Goal: Transaction & Acquisition: Download file/media

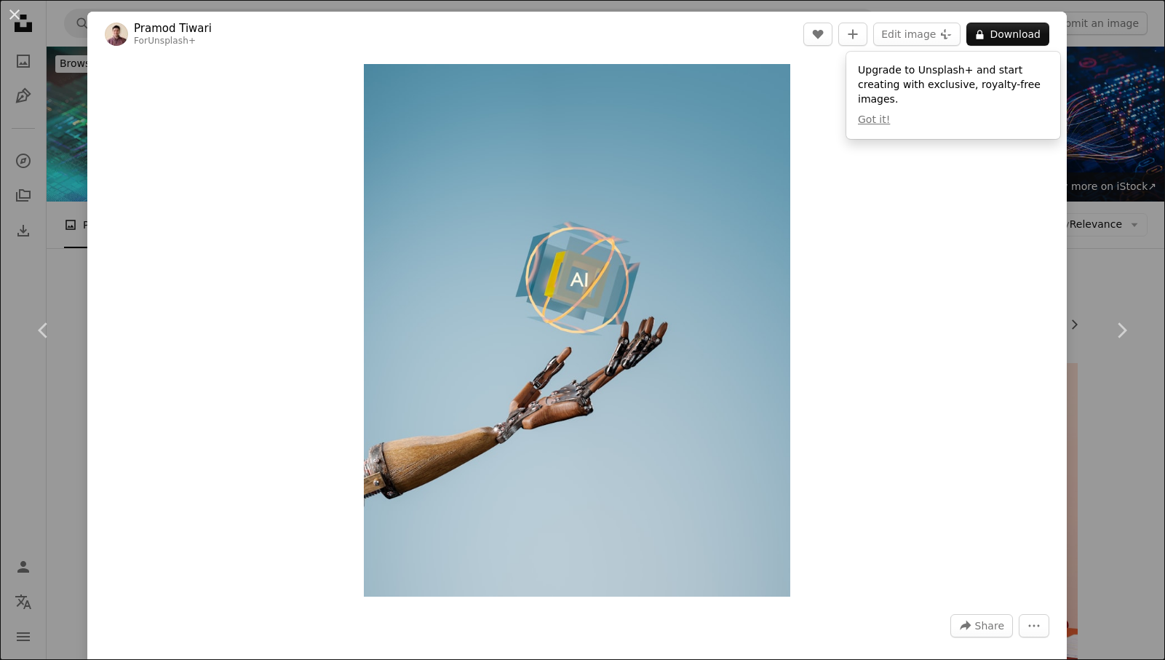
scroll to position [6477, 0]
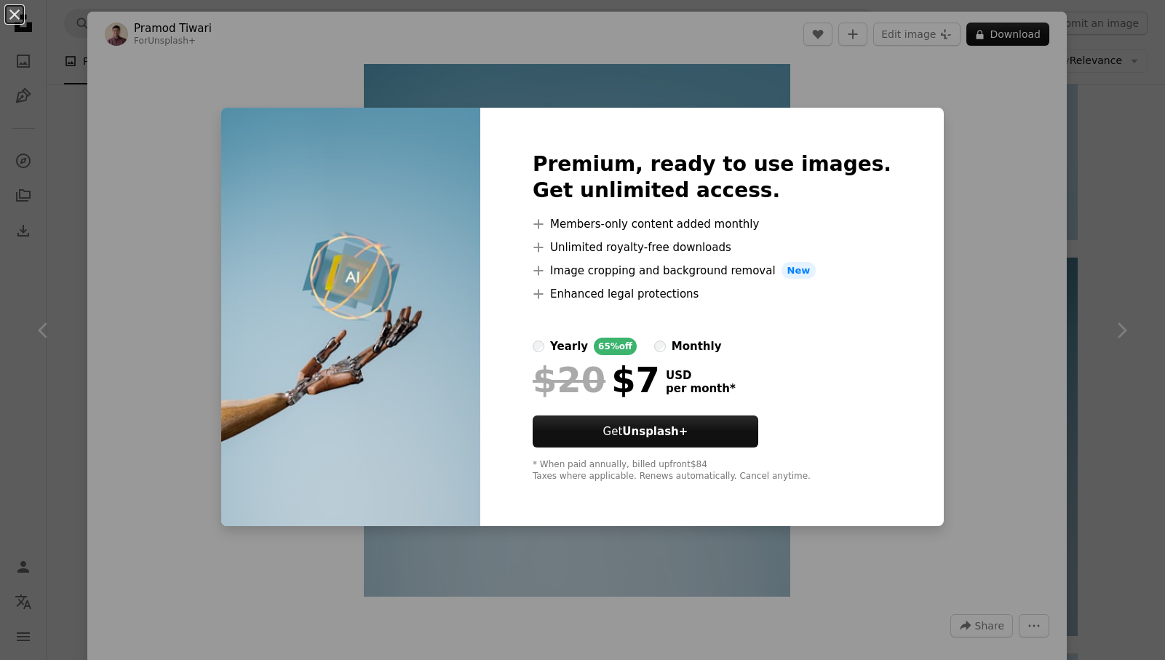
click at [960, 197] on div "An X shape Premium, ready to use images. Get unlimited access. A plus sign Memb…" at bounding box center [582, 330] width 1165 height 660
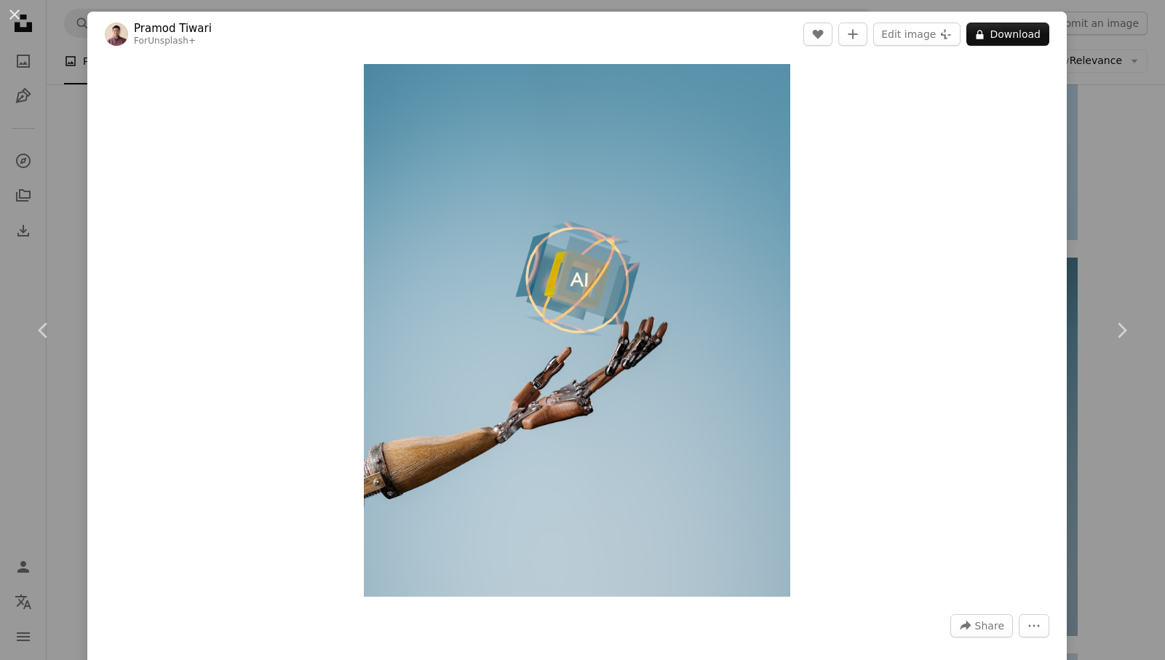
click at [1120, 156] on div "An X shape Chevron left Chevron right [PERSON_NAME] For Unsplash+ A heart A plu…" at bounding box center [582, 330] width 1165 height 660
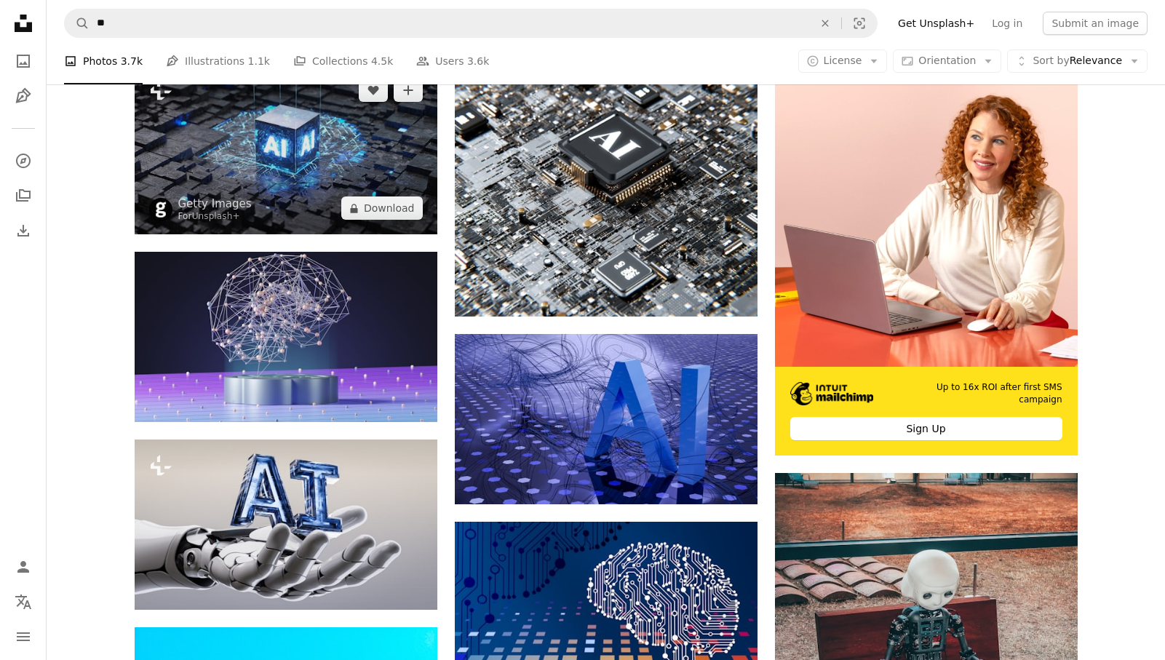
scroll to position [375, 0]
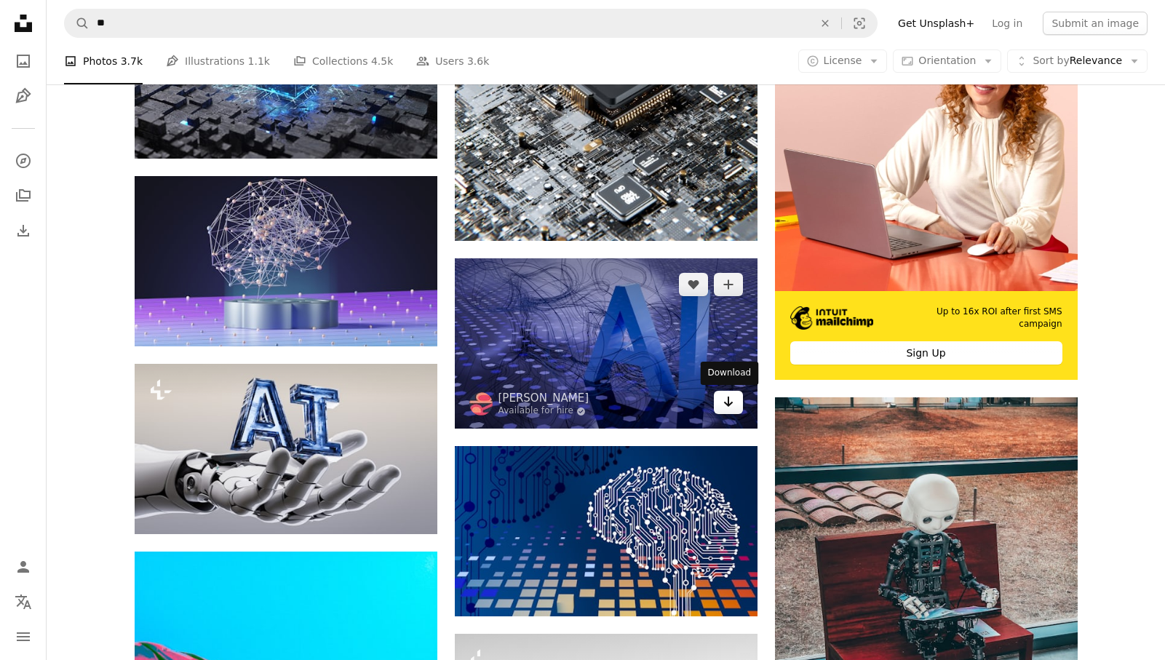
click at [734, 410] on link "Arrow pointing down" at bounding box center [728, 402] width 29 height 23
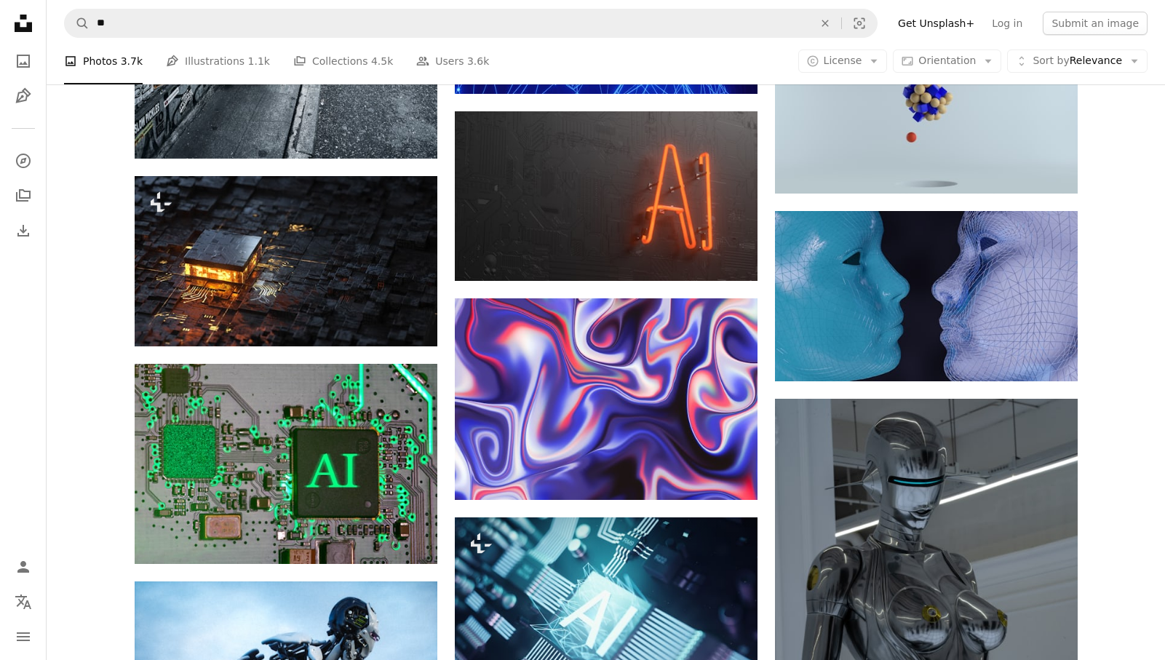
scroll to position [7237, 0]
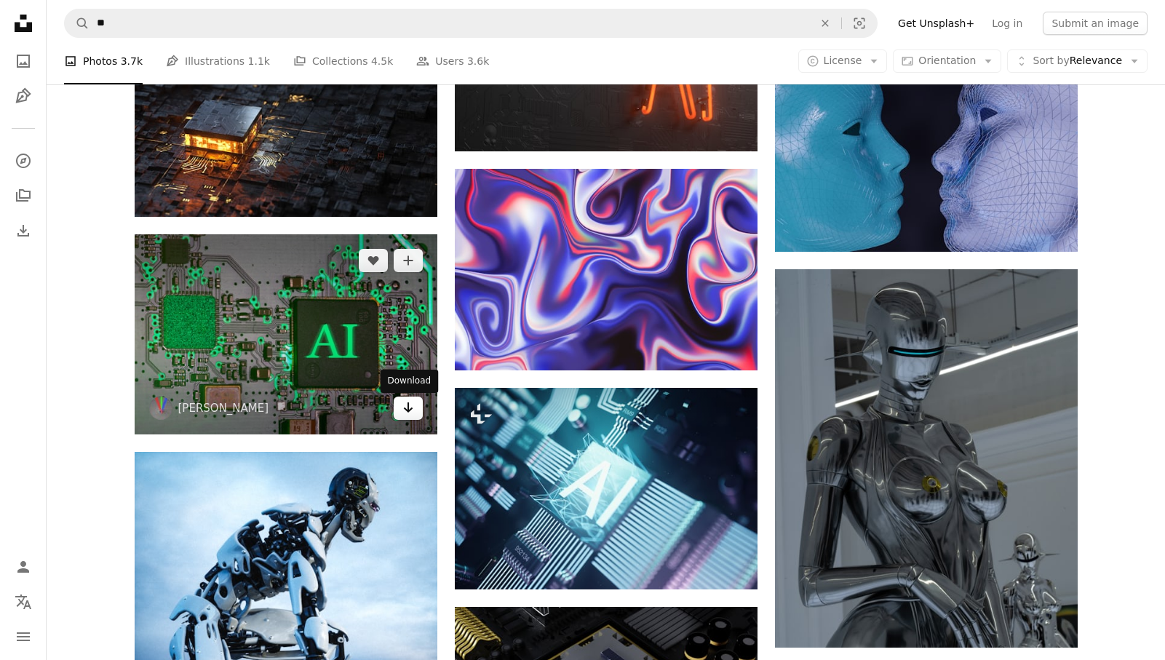
click at [410, 409] on icon "Arrow pointing down" at bounding box center [408, 407] width 12 height 17
